Goal: Task Accomplishment & Management: Use online tool/utility

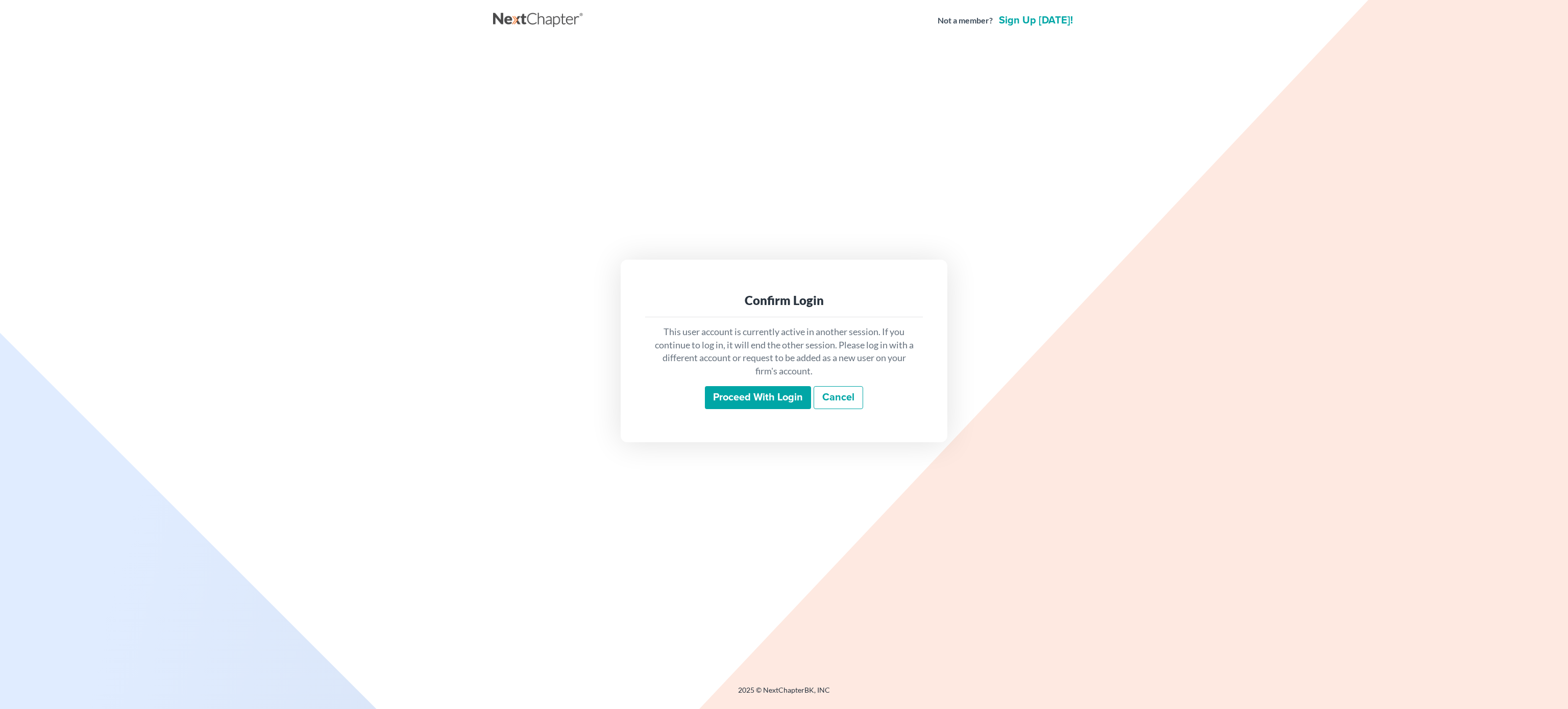
click at [741, 400] on input "Proceed with login" at bounding box center [758, 398] width 106 height 24
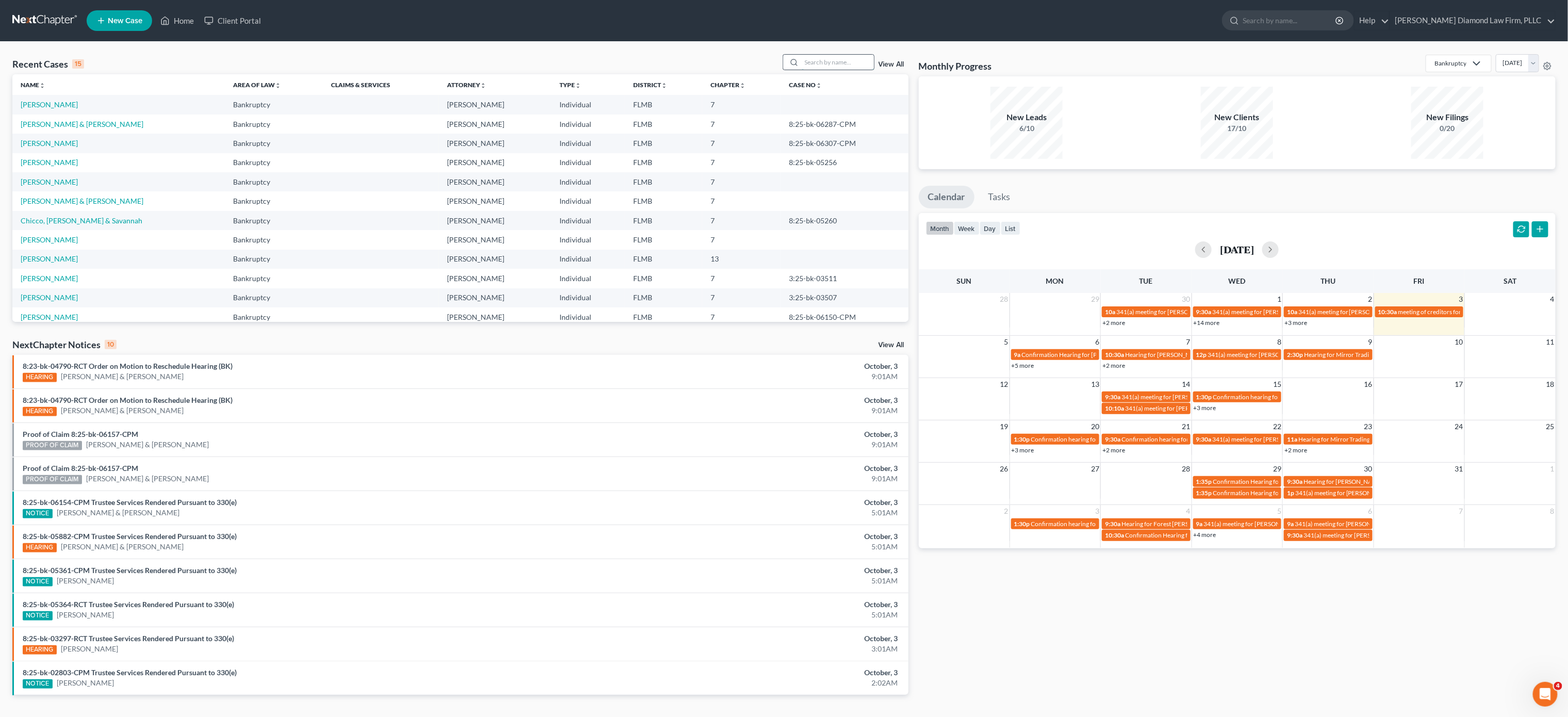
click at [855, 64] on input "search" at bounding box center [838, 62] width 72 height 15
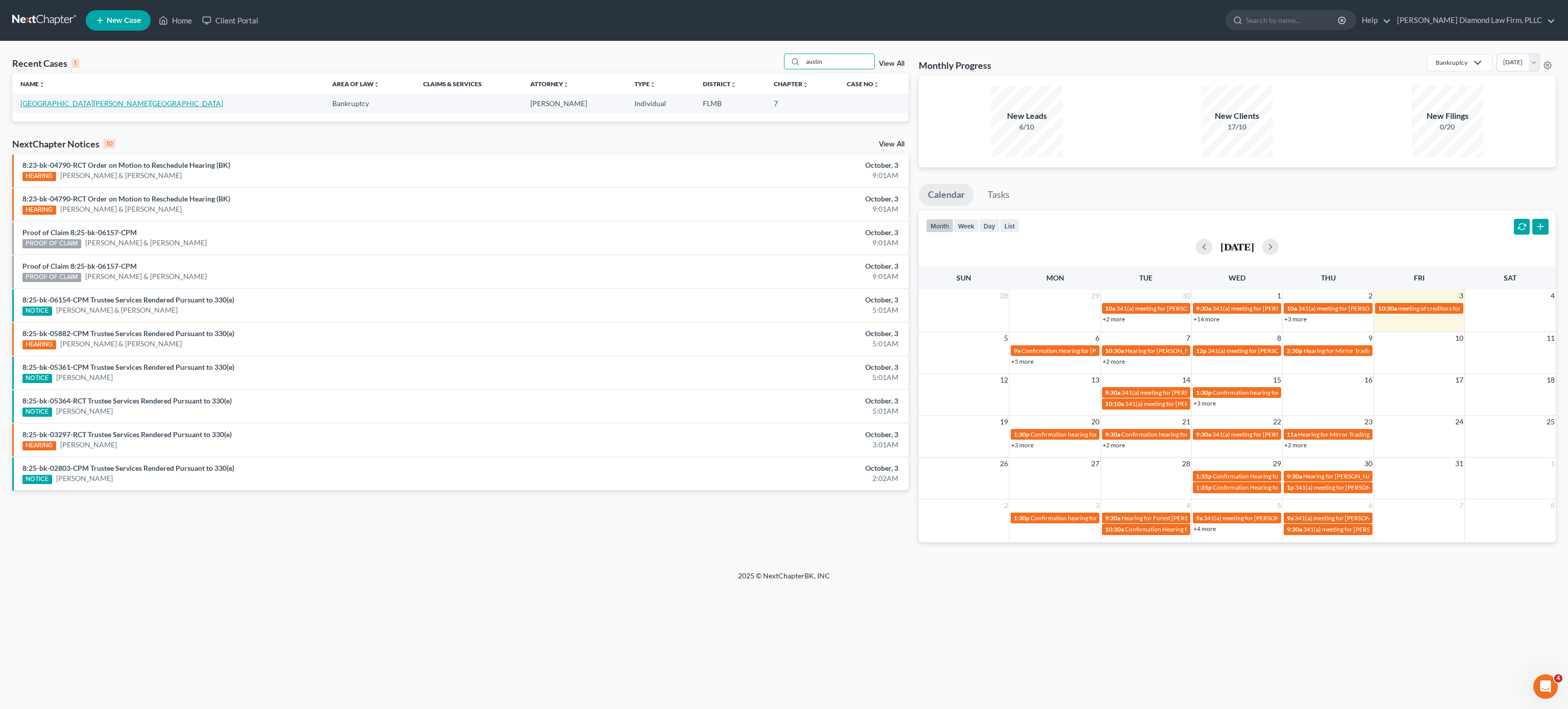
type input "austin"
click at [53, 99] on link "[GEOGRAPHIC_DATA][PERSON_NAME][GEOGRAPHIC_DATA]" at bounding box center [122, 103] width 203 height 9
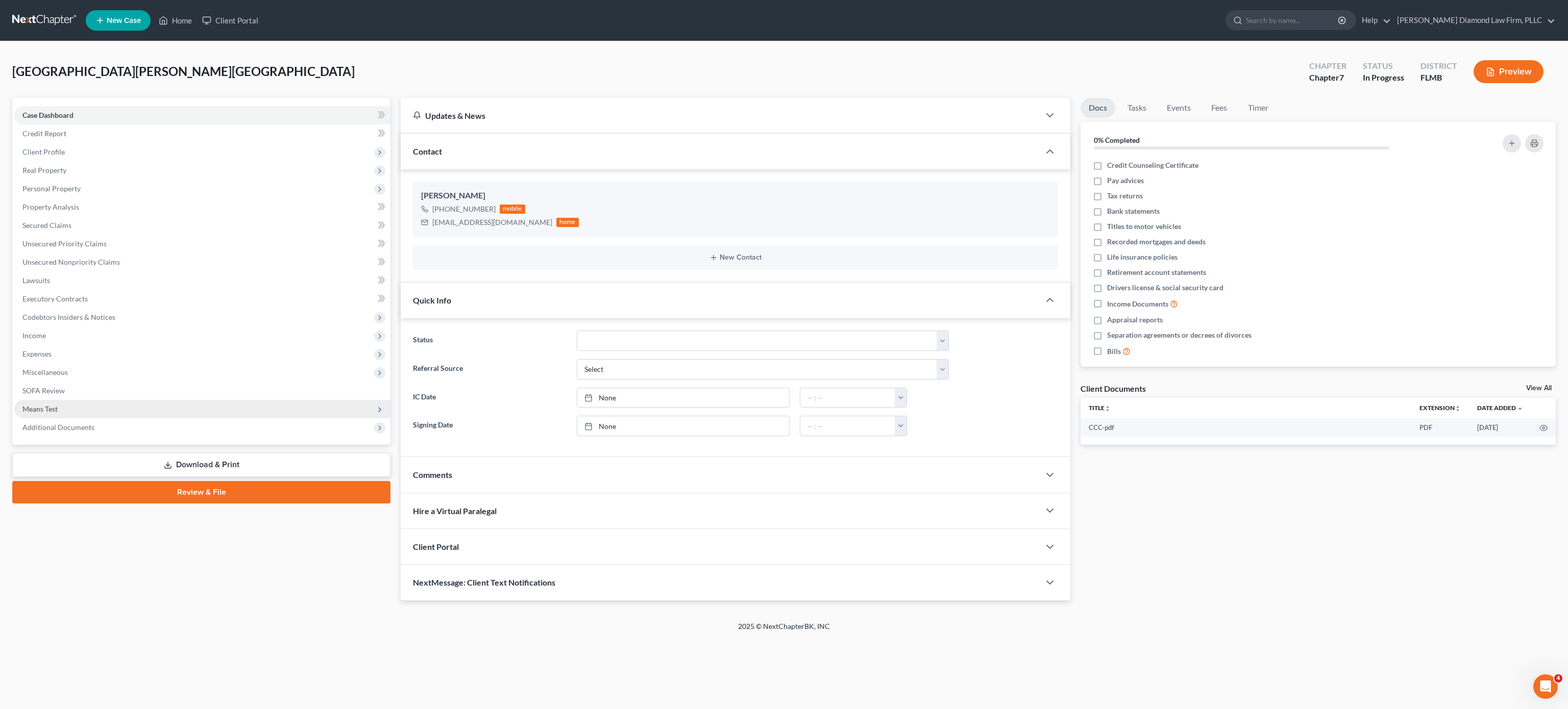
click at [68, 405] on span "Means Test" at bounding box center [203, 409] width 376 height 19
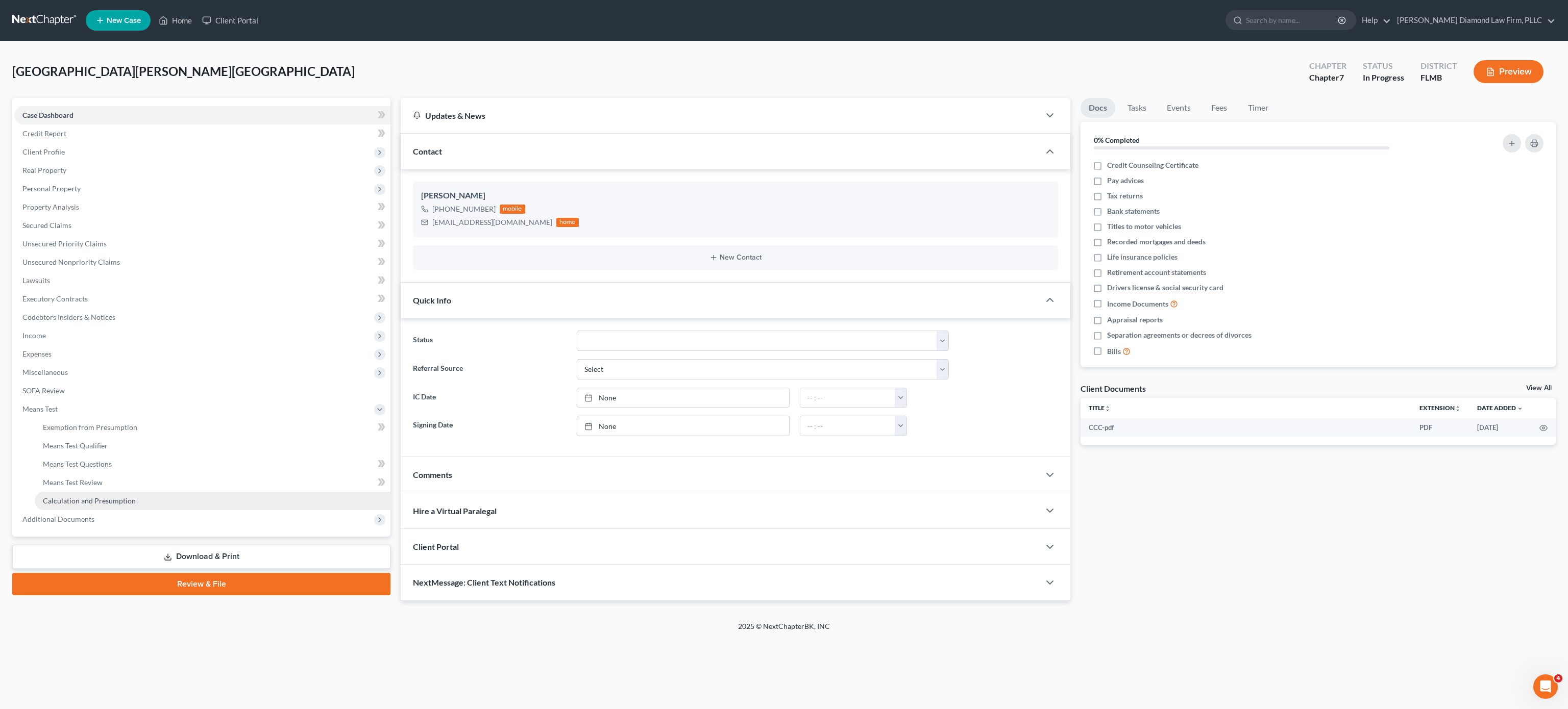
click at [101, 500] on span "Calculation and Presumption" at bounding box center [89, 500] width 93 height 9
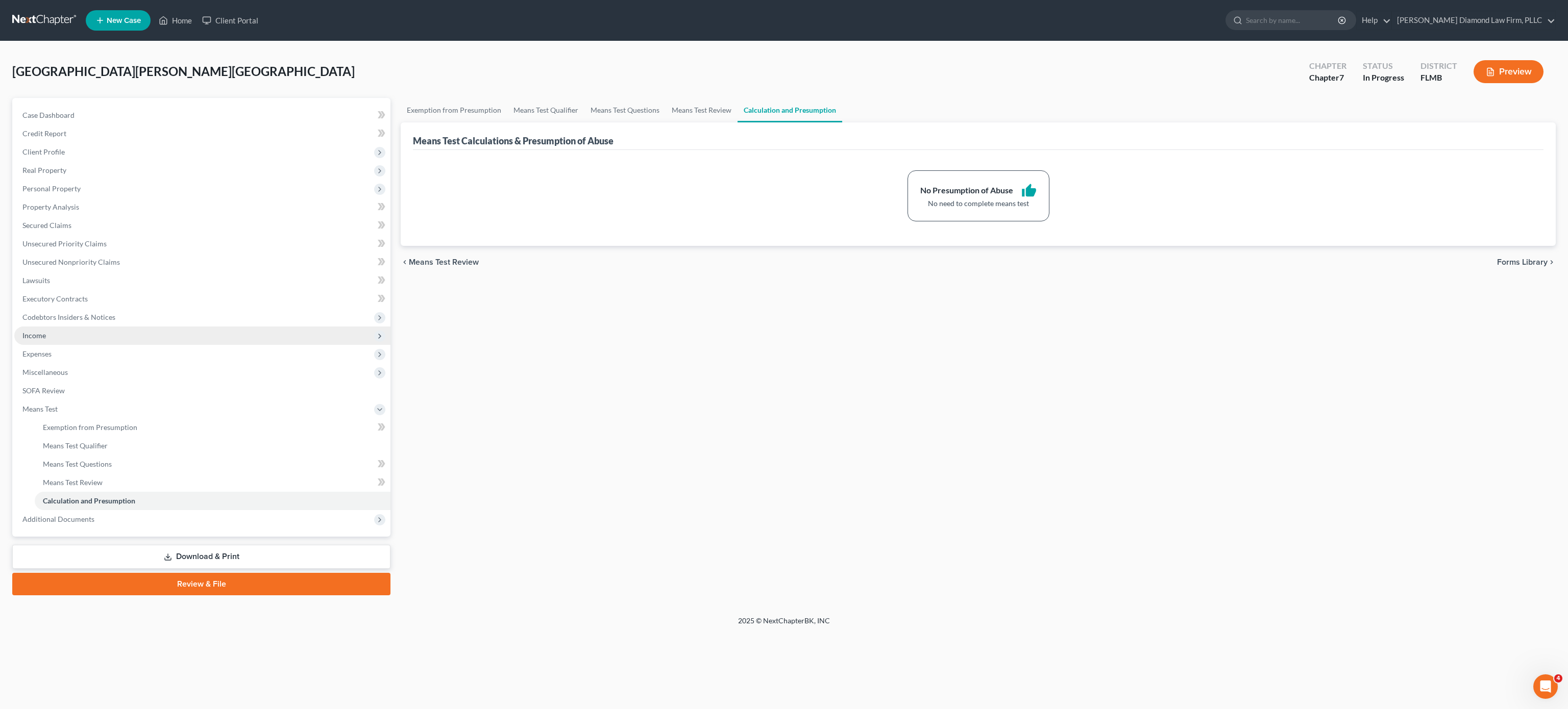
click at [106, 340] on span "Income" at bounding box center [203, 336] width 376 height 19
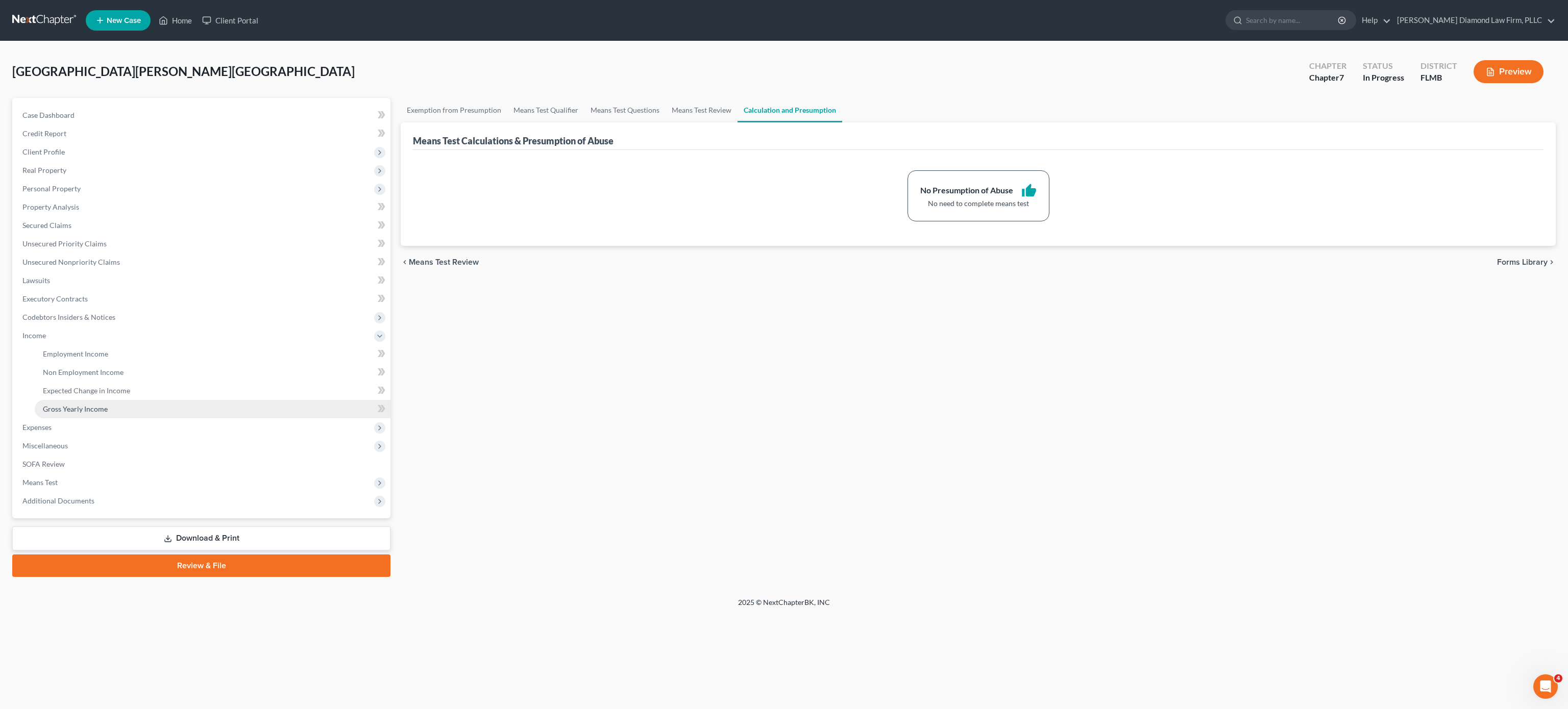
click at [95, 409] on span "Gross Yearly Income" at bounding box center [75, 409] width 65 height 9
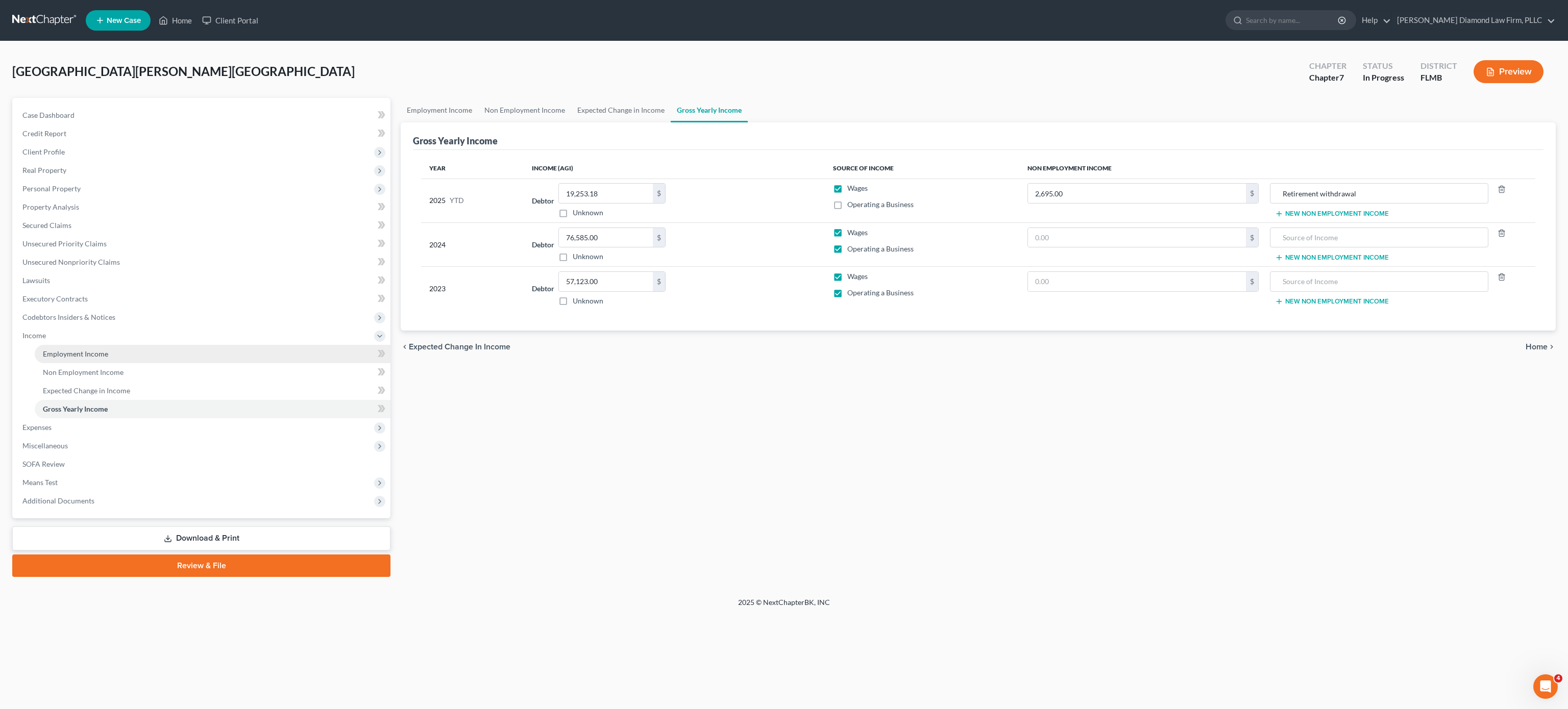
click at [86, 354] on span "Employment Income" at bounding box center [75, 354] width 66 height 9
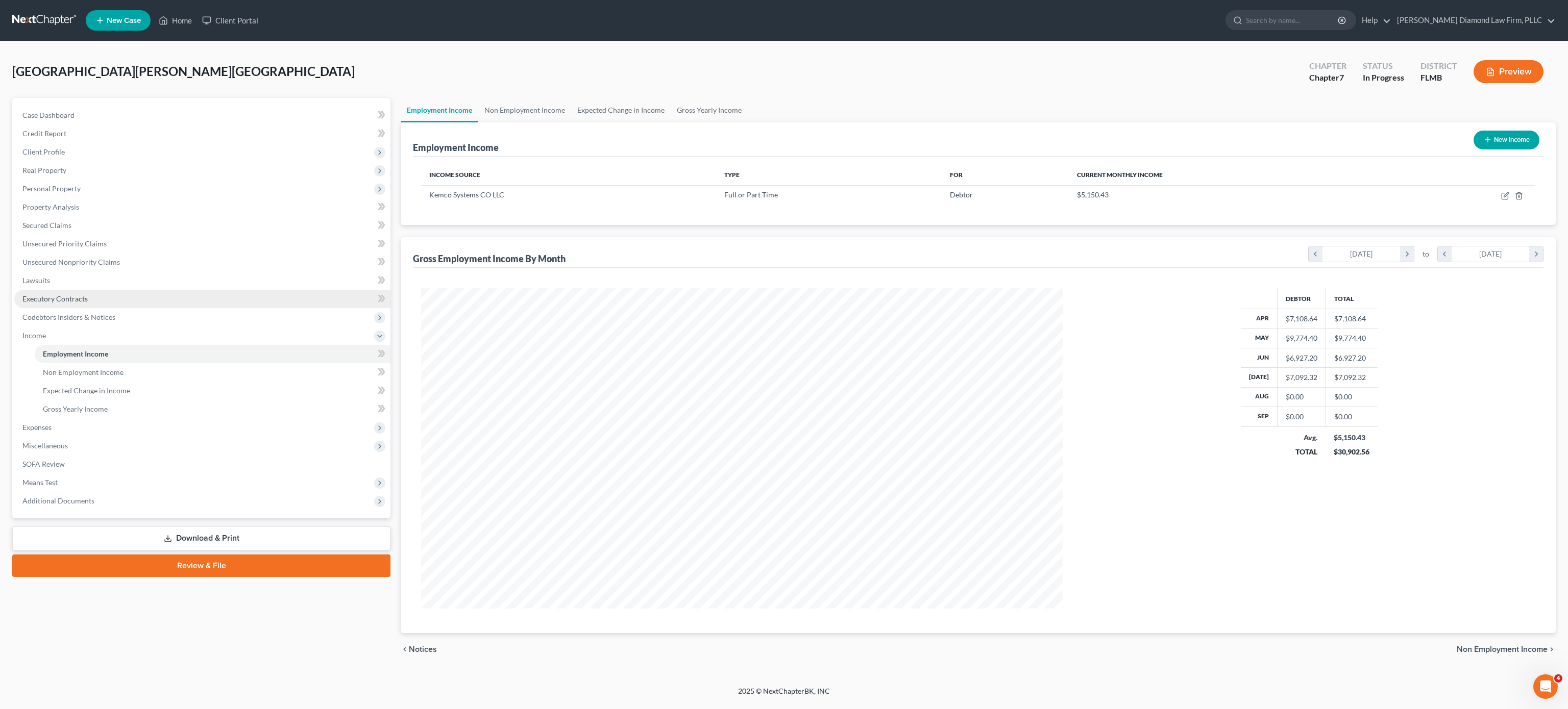
scroll to position [320, 662]
